Goal: Check status: Check status

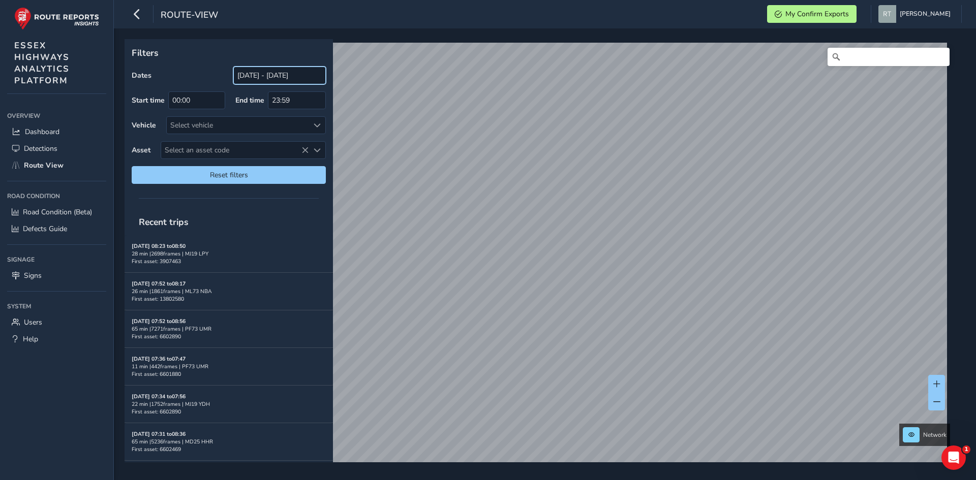
click at [258, 77] on input "[DATE] - [DATE]" at bounding box center [279, 76] width 92 height 18
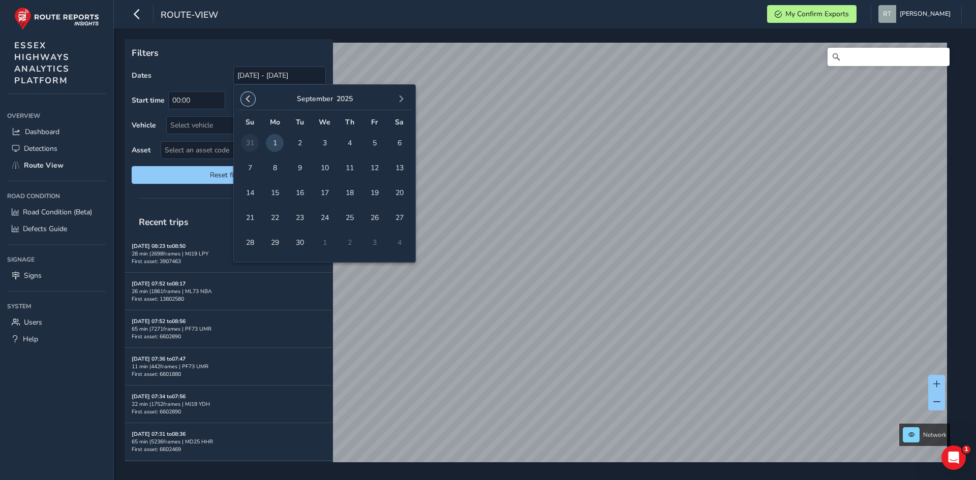
click at [244, 97] on span "button" at bounding box center [247, 99] width 7 height 7
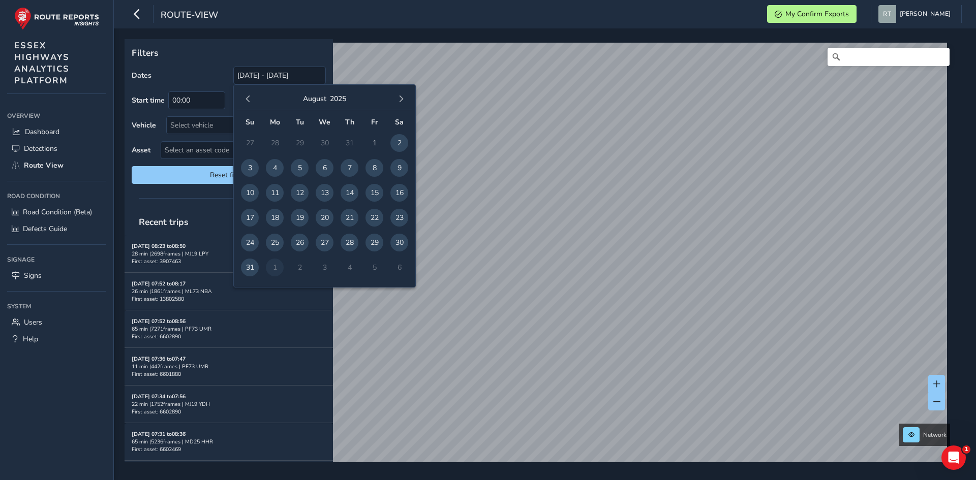
click at [244, 97] on span "button" at bounding box center [247, 99] width 7 height 7
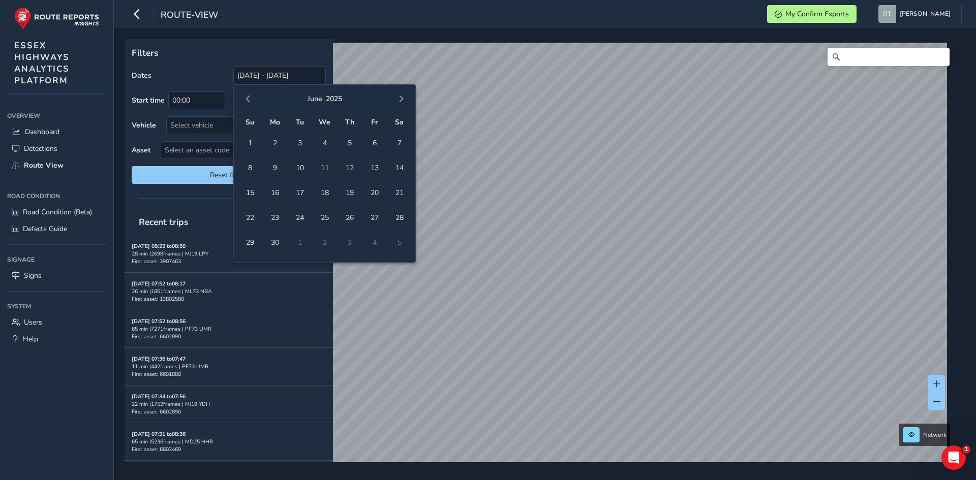
click at [244, 97] on span "button" at bounding box center [247, 99] width 7 height 7
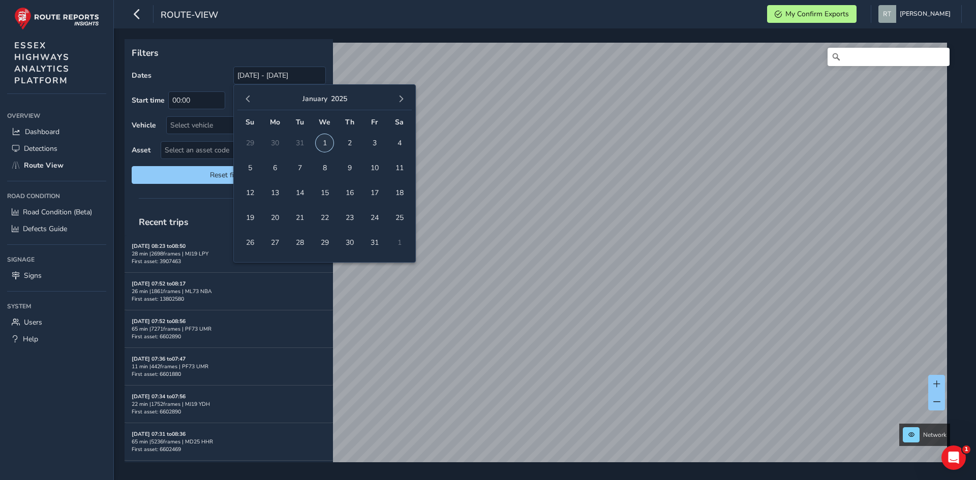
click at [321, 144] on span "1" at bounding box center [325, 143] width 18 height 18
drag, startPoint x: 329, startPoint y: 144, endPoint x: 332, endPoint y: 138, distance: 6.8
click at [331, 139] on span "1" at bounding box center [325, 143] width 18 height 18
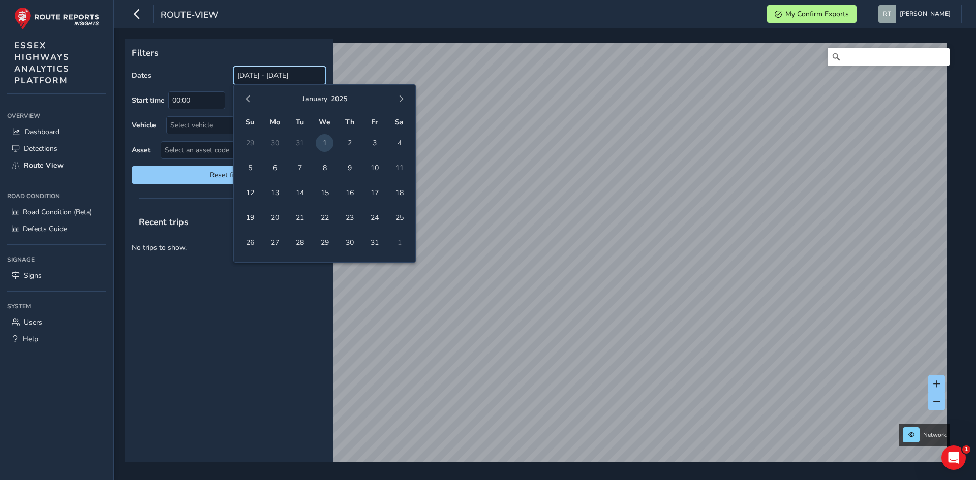
drag, startPoint x: 284, startPoint y: 79, endPoint x: 283, endPoint y: 72, distance: 6.7
click at [284, 74] on input "01/01/2025 - 01/01/2025" at bounding box center [279, 76] width 92 height 18
click at [322, 143] on span "1" at bounding box center [325, 143] width 18 height 18
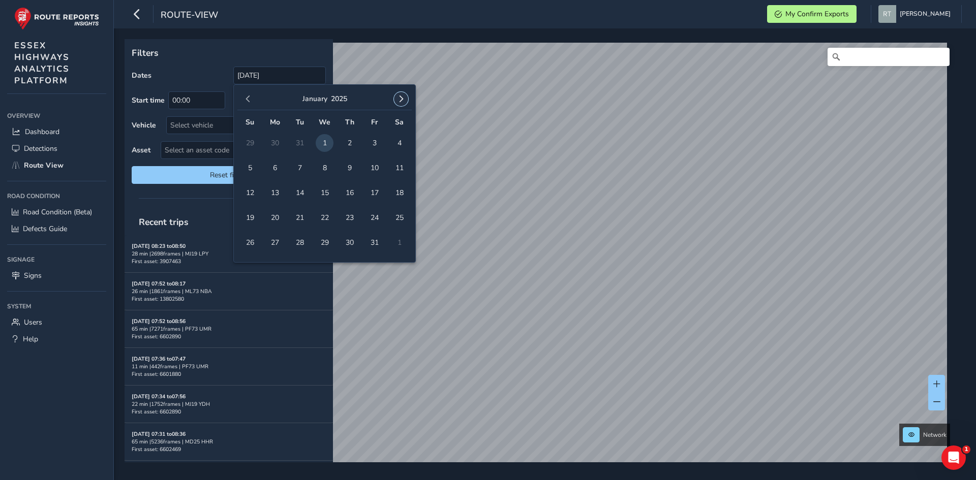
click at [402, 98] on span "button" at bounding box center [400, 99] width 7 height 7
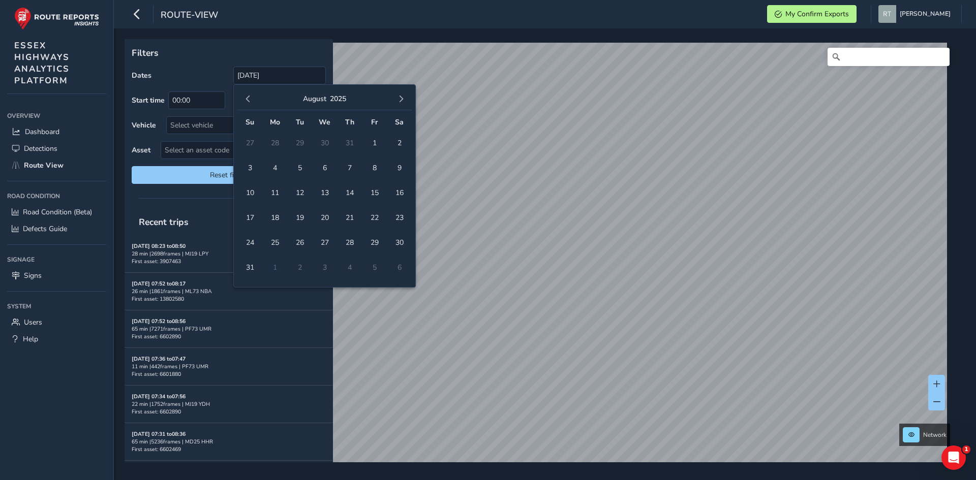
click at [402, 98] on span "button" at bounding box center [400, 99] width 7 height 7
click at [397, 142] on span "4" at bounding box center [399, 143] width 18 height 18
type input "01/01/2025 - 04/10/2025"
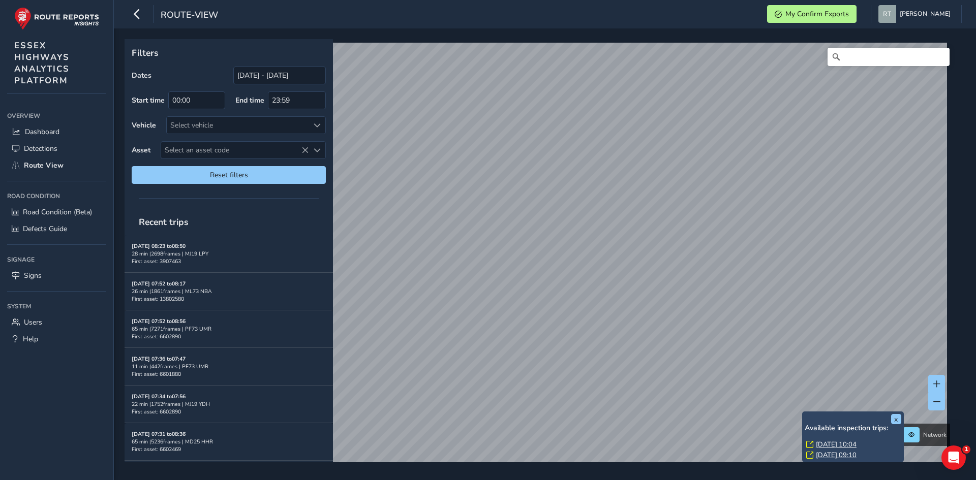
click at [828, 442] on link "Thu, 8 May, 10:04" at bounding box center [836, 444] width 41 height 9
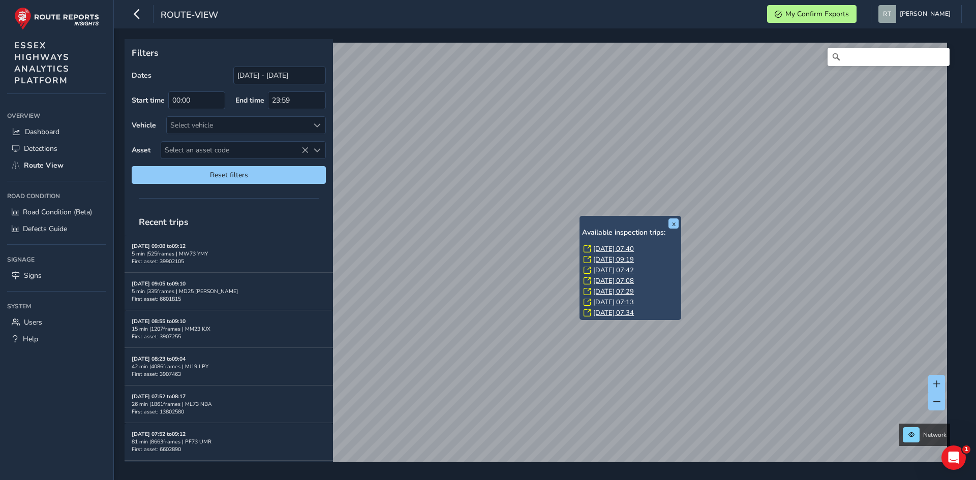
click at [612, 249] on link "[DATE] 07:40" at bounding box center [613, 248] width 41 height 9
